Goal: Information Seeking & Learning: Learn about a topic

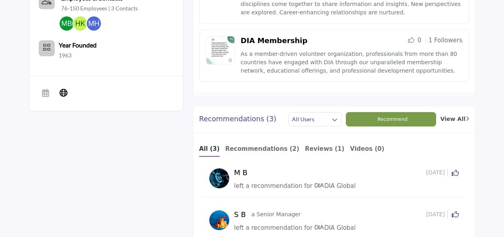
scroll to position [395, 0]
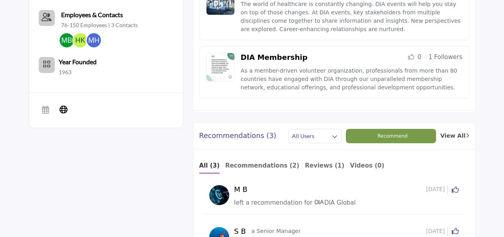
click at [263, 53] on link "DIA Membership" at bounding box center [274, 57] width 67 height 8
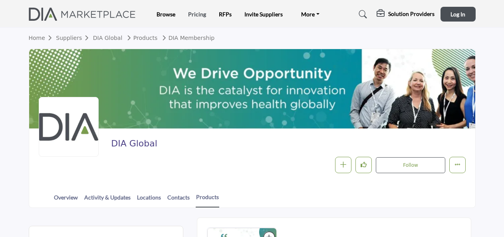
click at [197, 15] on link "Pricing" at bounding box center [197, 14] width 18 height 7
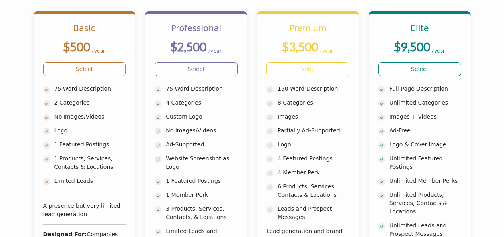
scroll to position [225, 0]
